Goal: Task Accomplishment & Management: Use online tool/utility

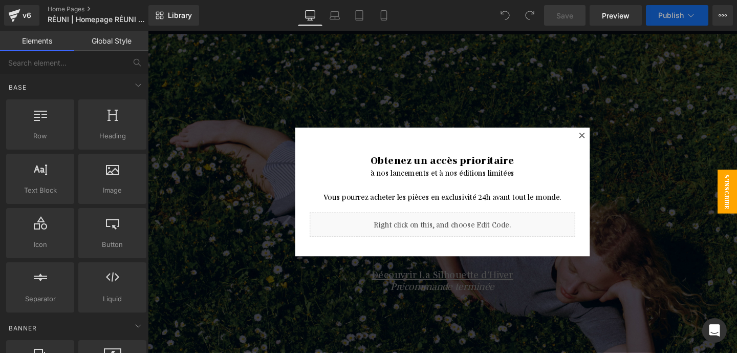
click at [609, 139] on div at bounding box center [604, 140] width 12 height 12
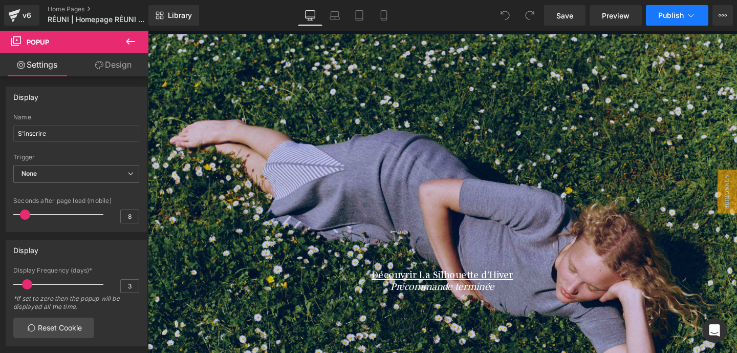
click at [666, 17] on span "Publish" at bounding box center [671, 15] width 26 height 8
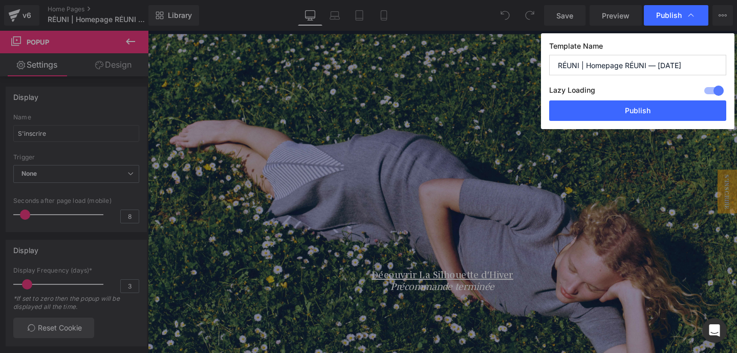
drag, startPoint x: 661, startPoint y: 62, endPoint x: 691, endPoint y: 63, distance: 30.7
click at [691, 63] on input "RÉUNI | Homepage RÉUNI — June 25" at bounding box center [637, 65] width 177 height 20
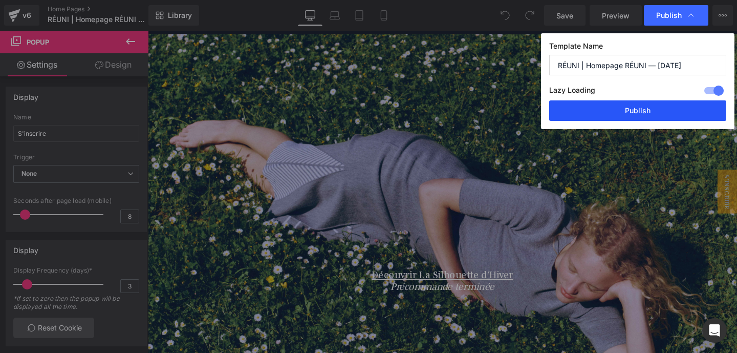
type input "RÉUNI | Homepage RÉUNI — [DATE]"
click at [642, 111] on button "Publish" at bounding box center [637, 110] width 177 height 20
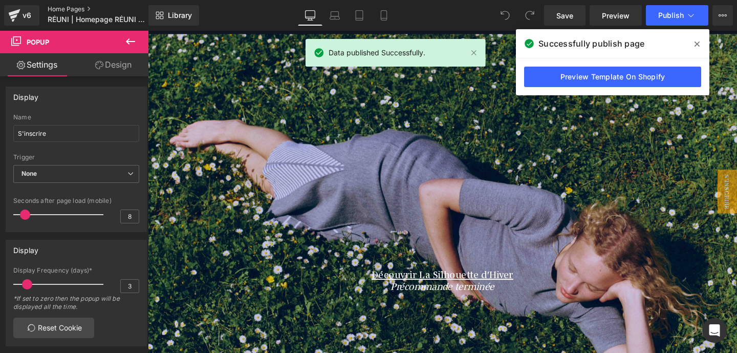
click at [59, 9] on link "Home Pages" at bounding box center [107, 9] width 118 height 8
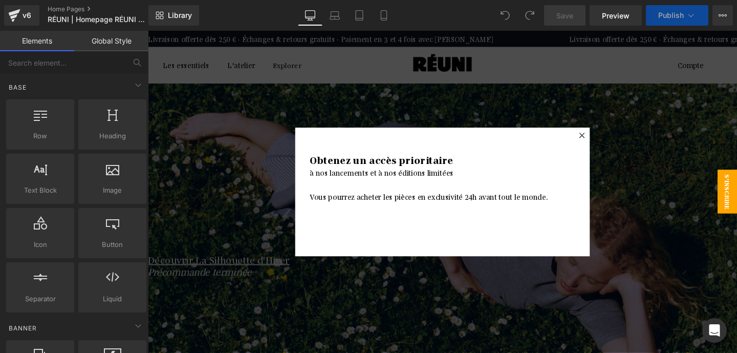
click at [594, 145] on div "Obtenez un accès prioritaire à nos lancements et à nos éditions limitées Vous p…" at bounding box center [458, 199] width 310 height 135
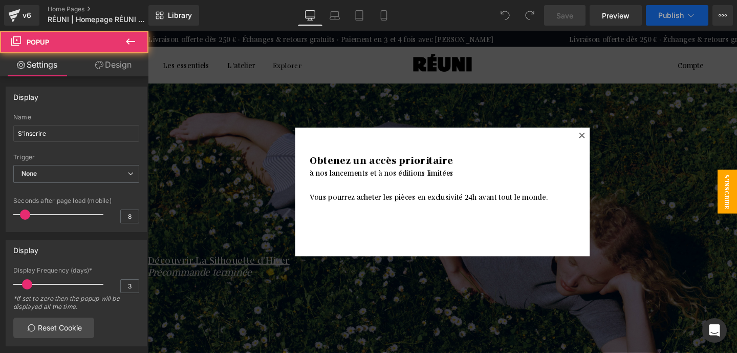
click at [601, 142] on icon at bounding box center [604, 140] width 6 height 6
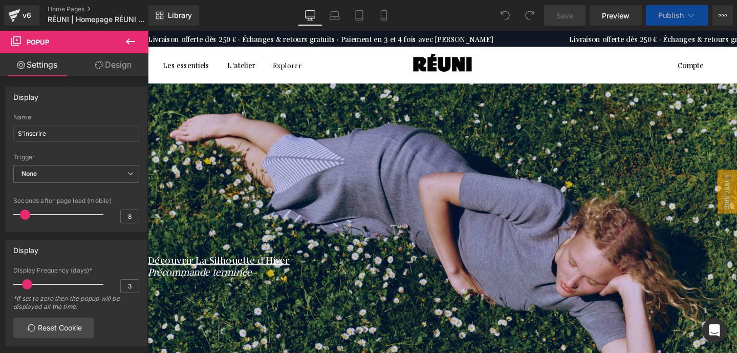
click at [257, 290] on icon "Précommande terminée" at bounding box center [202, 282] width 109 height 13
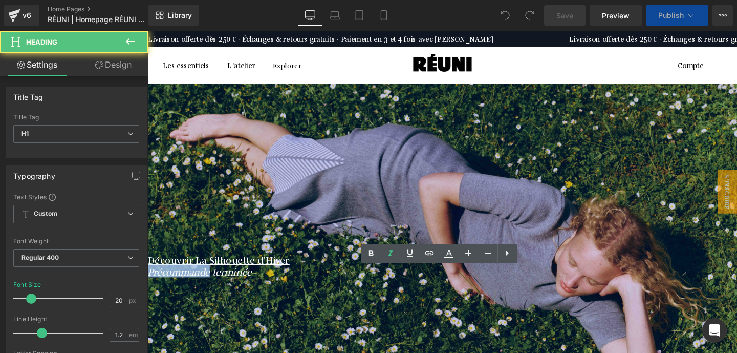
click at [257, 290] on icon "Précommande terminée" at bounding box center [202, 282] width 109 height 13
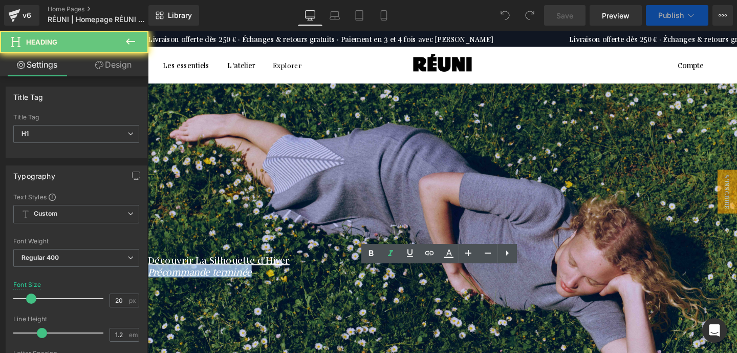
click at [257, 290] on icon "Précommande terminée" at bounding box center [202, 282] width 109 height 13
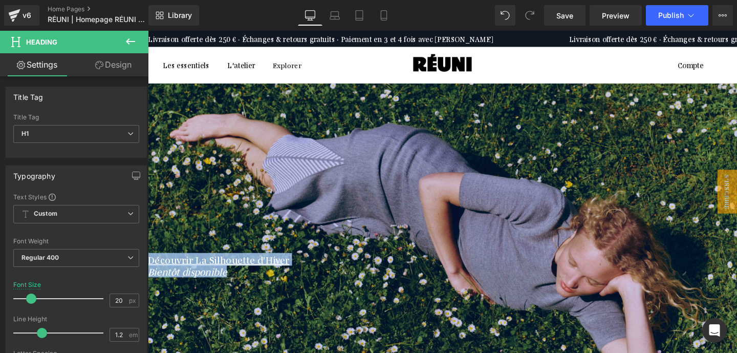
copy h1 "Découvrir La Silhouette d'Hiver Bientôt disponible"
click at [231, 290] on icon "Bientôt disponible" at bounding box center [189, 282] width 83 height 13
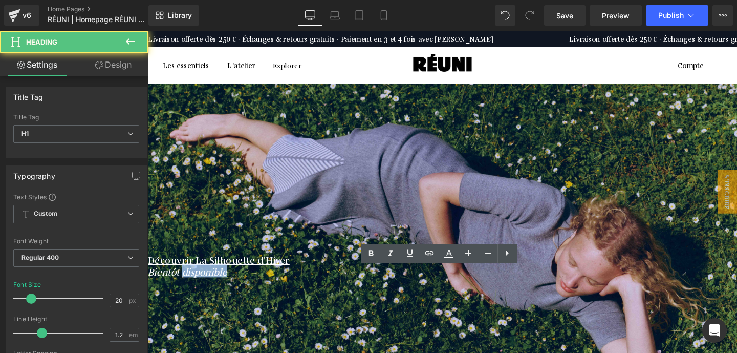
click at [231, 290] on icon "Bientôt disponible" at bounding box center [189, 282] width 83 height 13
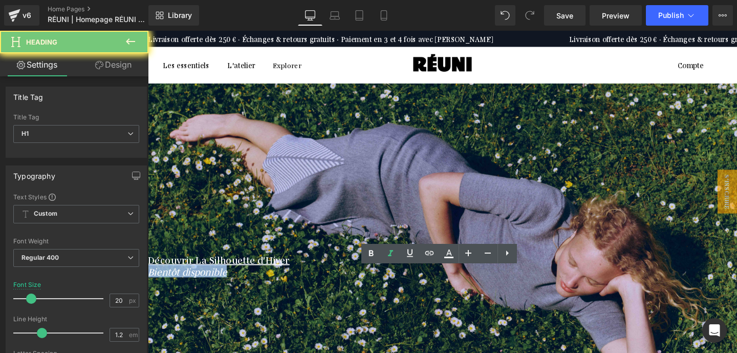
click at [231, 290] on icon "Bientôt disponible" at bounding box center [189, 282] width 83 height 13
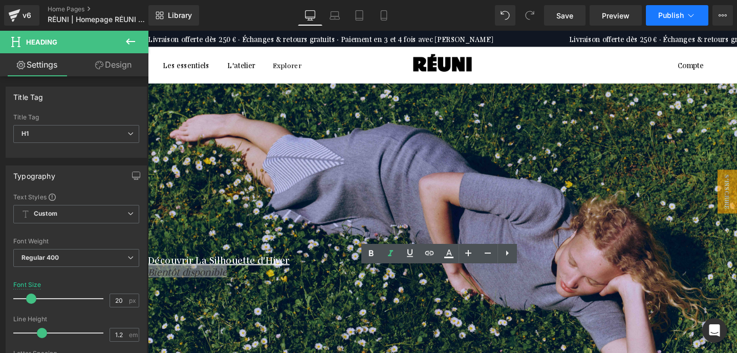
click at [669, 15] on span "Publish" at bounding box center [671, 15] width 26 height 8
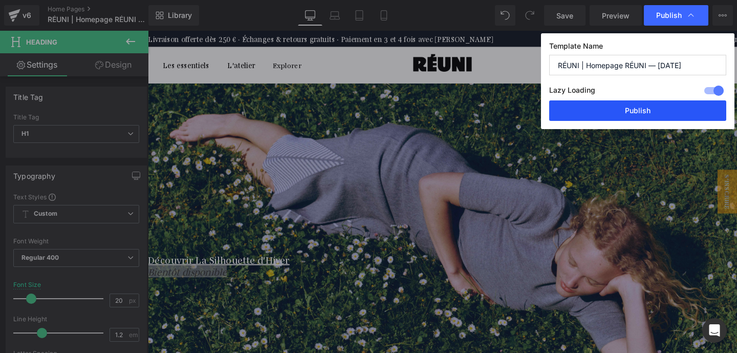
click at [638, 112] on button "Publish" at bounding box center [637, 110] width 177 height 20
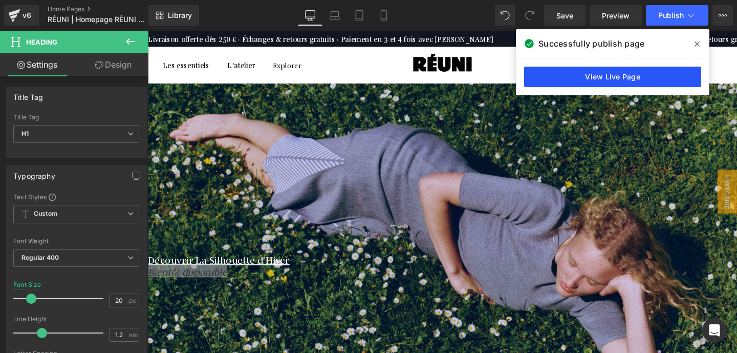
click at [589, 79] on link "View Live Page" at bounding box center [612, 77] width 177 height 20
